Goal: Check status: Check status

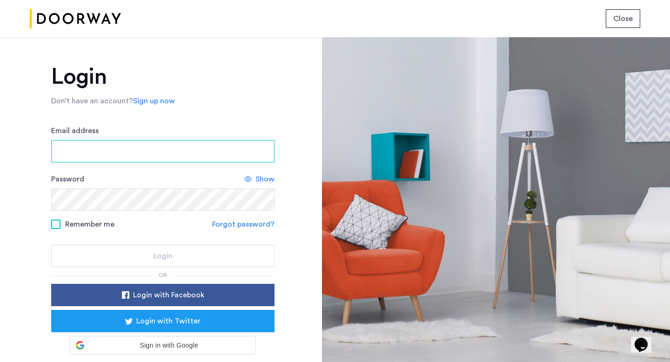
click at [184, 153] on input "Email address" at bounding box center [162, 151] width 223 height 22
type input "**********"
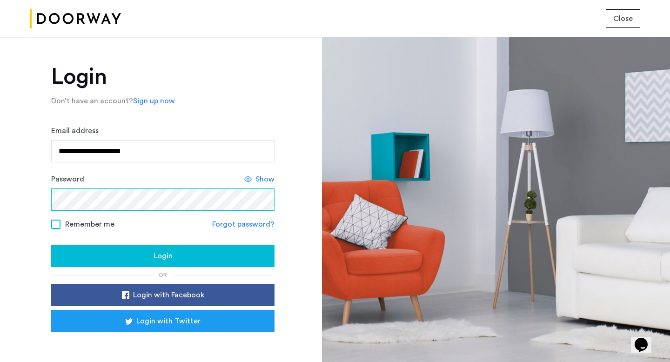
click at [51, 245] on button "Login" at bounding box center [162, 256] width 223 height 22
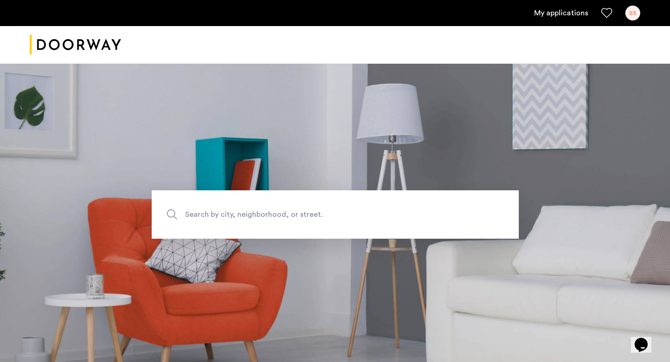
click at [550, 21] on div "My applications SS" at bounding box center [335, 13] width 670 height 26
click at [561, 12] on link "My applications" at bounding box center [561, 12] width 54 height 11
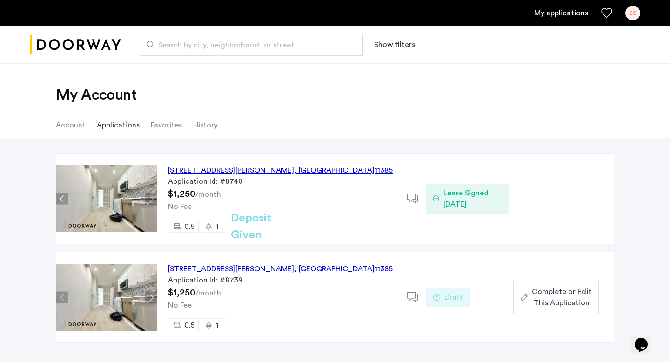
click at [452, 198] on span "Lease Signed 09/10/2025" at bounding box center [473, 199] width 59 height 22
click at [413, 195] on icon at bounding box center [413, 199] width 12 height 12
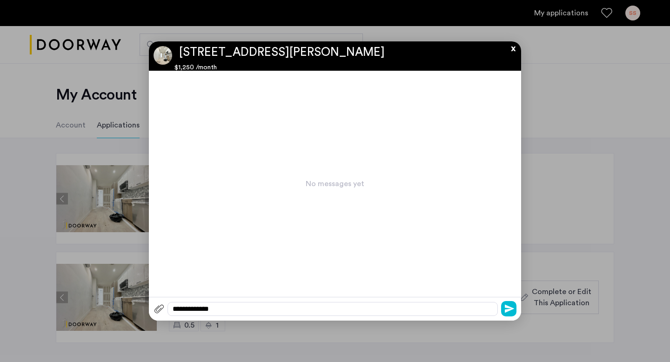
click at [516, 45] on button "x" at bounding box center [511, 46] width 14 height 10
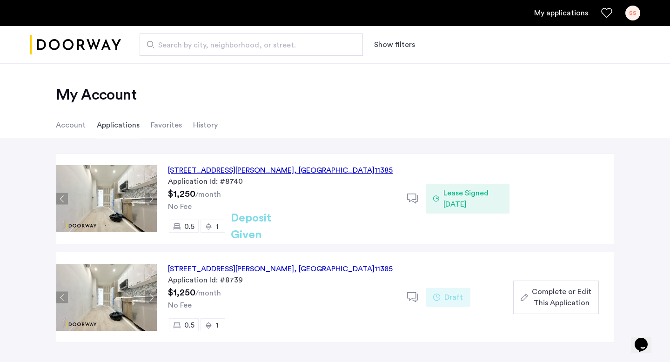
click at [218, 170] on div "16-11 Hancock Street, Unit 1LFR, Queens , NY 11385" at bounding box center [280, 170] width 225 height 11
click at [69, 128] on li "Account" at bounding box center [71, 125] width 30 height 26
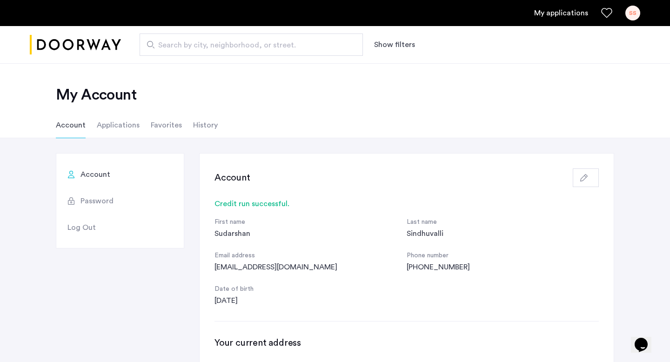
click at [633, 10] on div "SS" at bounding box center [633, 13] width 15 height 15
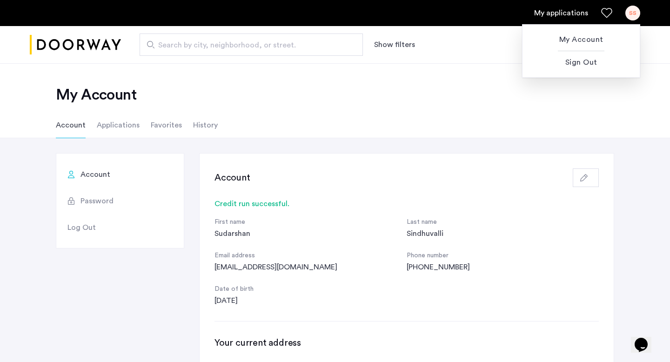
click at [633, 10] on div at bounding box center [335, 181] width 670 height 362
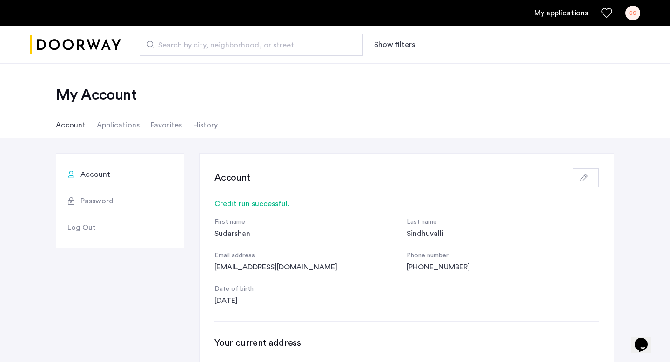
click at [111, 126] on li "Applications" at bounding box center [118, 125] width 43 height 26
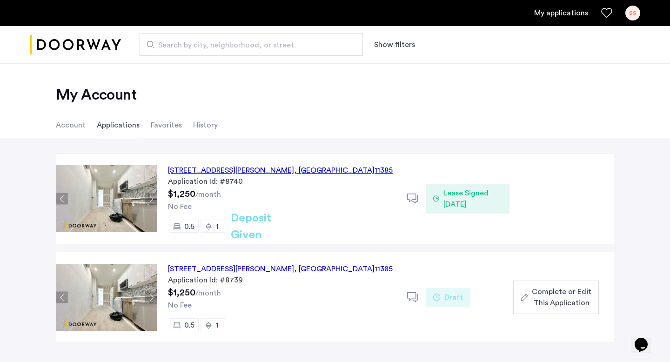
click at [462, 203] on span "Lease Signed 09/10/2025" at bounding box center [473, 199] width 59 height 22
click at [413, 198] on icon at bounding box center [413, 199] width 12 height 12
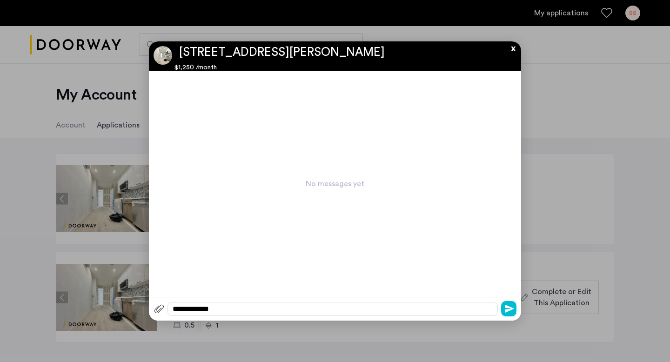
click at [513, 50] on button "x" at bounding box center [511, 46] width 14 height 10
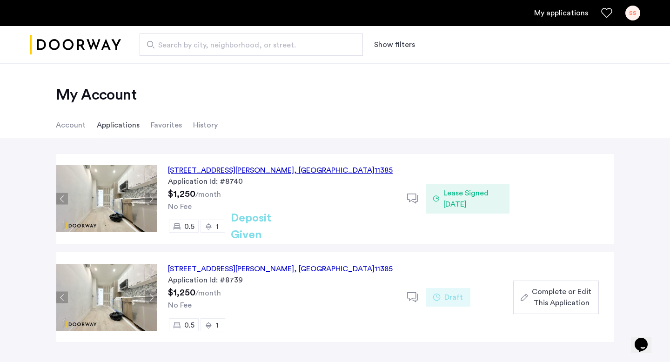
click at [553, 14] on link "My applications" at bounding box center [561, 12] width 54 height 11
click at [460, 191] on span "Lease Signed 09/10/2025" at bounding box center [473, 199] width 59 height 22
click at [215, 229] on div "1" at bounding box center [213, 226] width 25 height 13
